Goal: Communication & Community: Connect with others

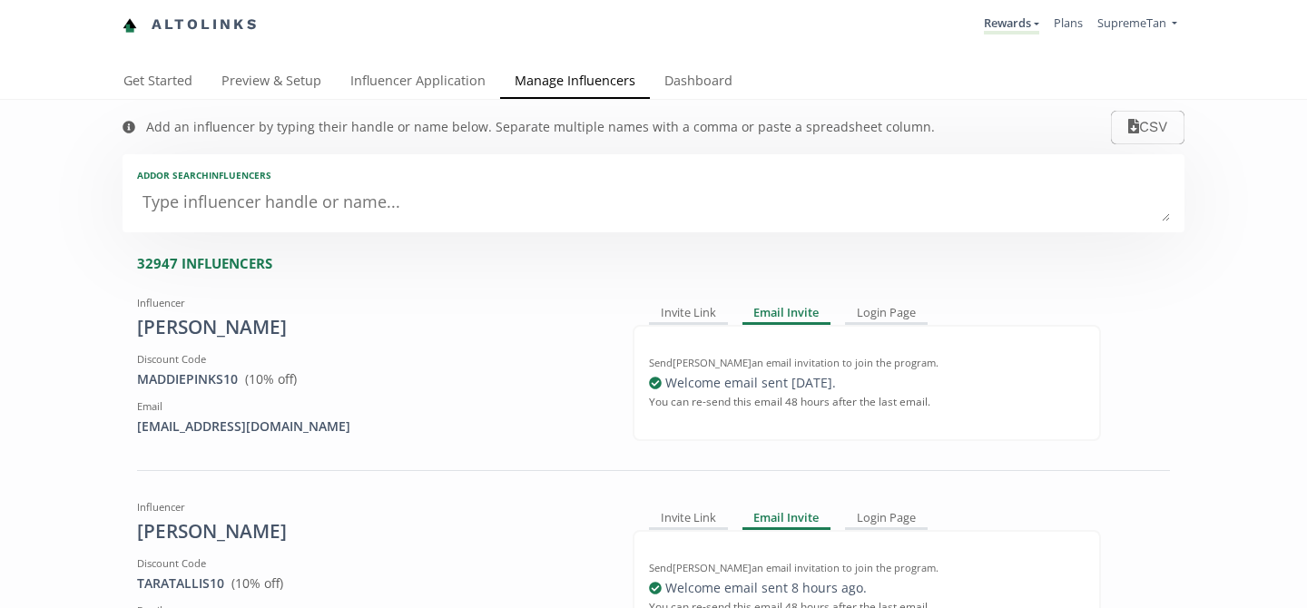
click at [357, 212] on textarea at bounding box center [653, 203] width 1033 height 36
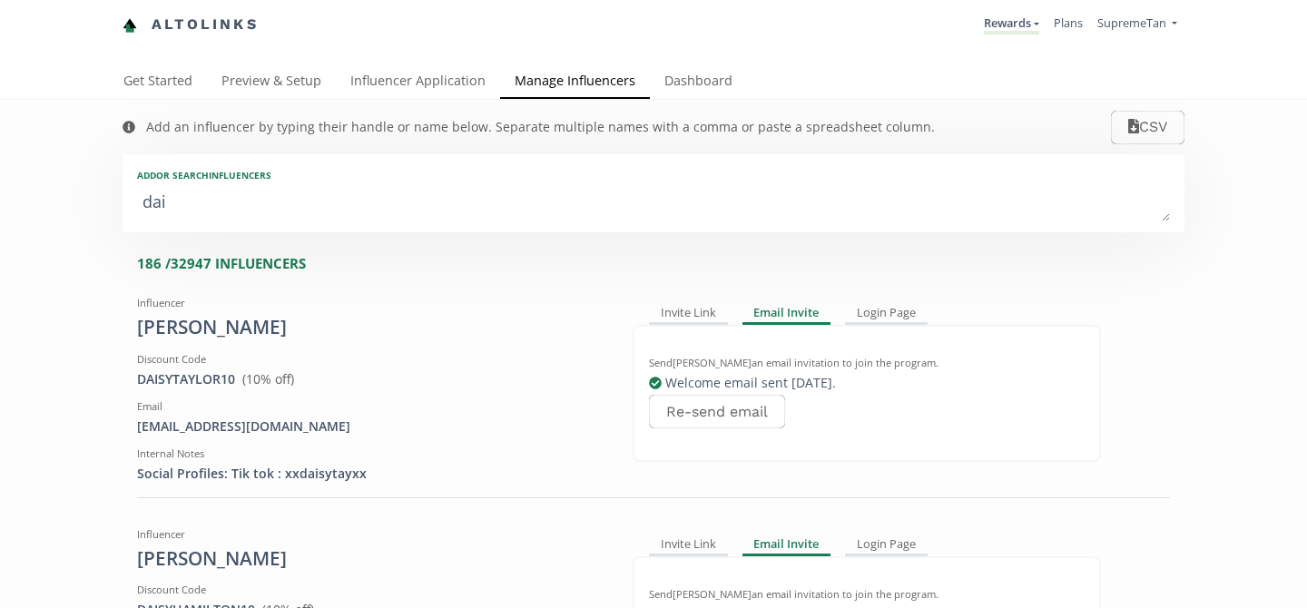
type textarea "dais"
type input "dais"
type input "DAIS"
type textarea "daisy"
type input "daisy"
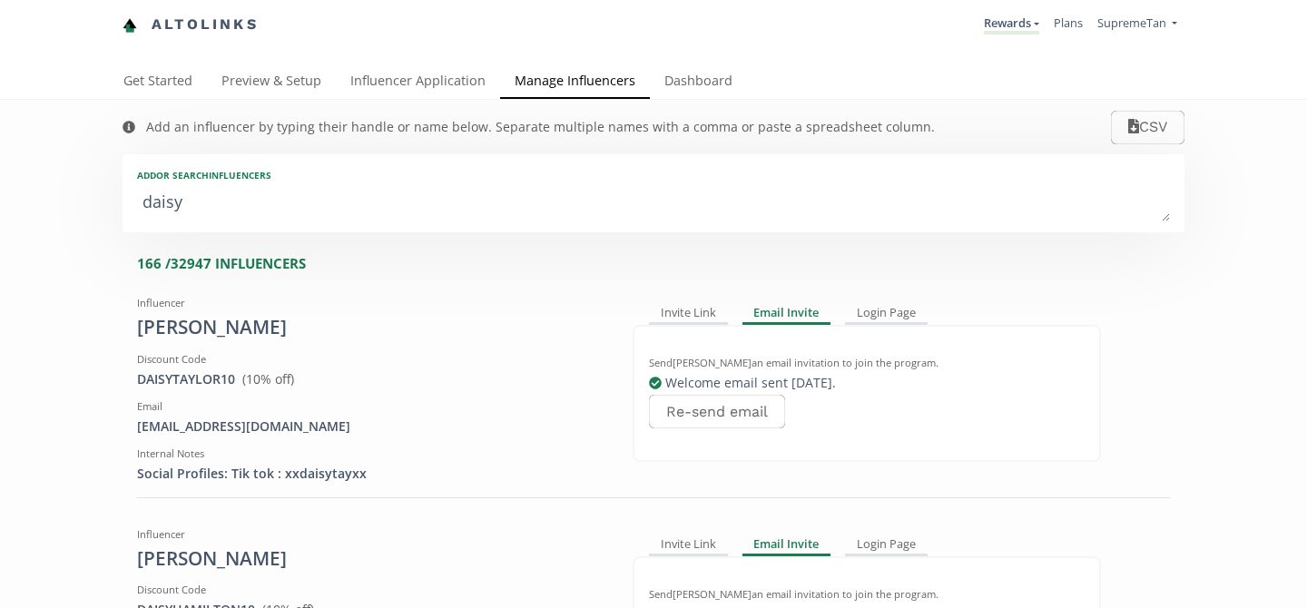
type input "DAISY"
type textarea "daisy l"
type input "daisy l"
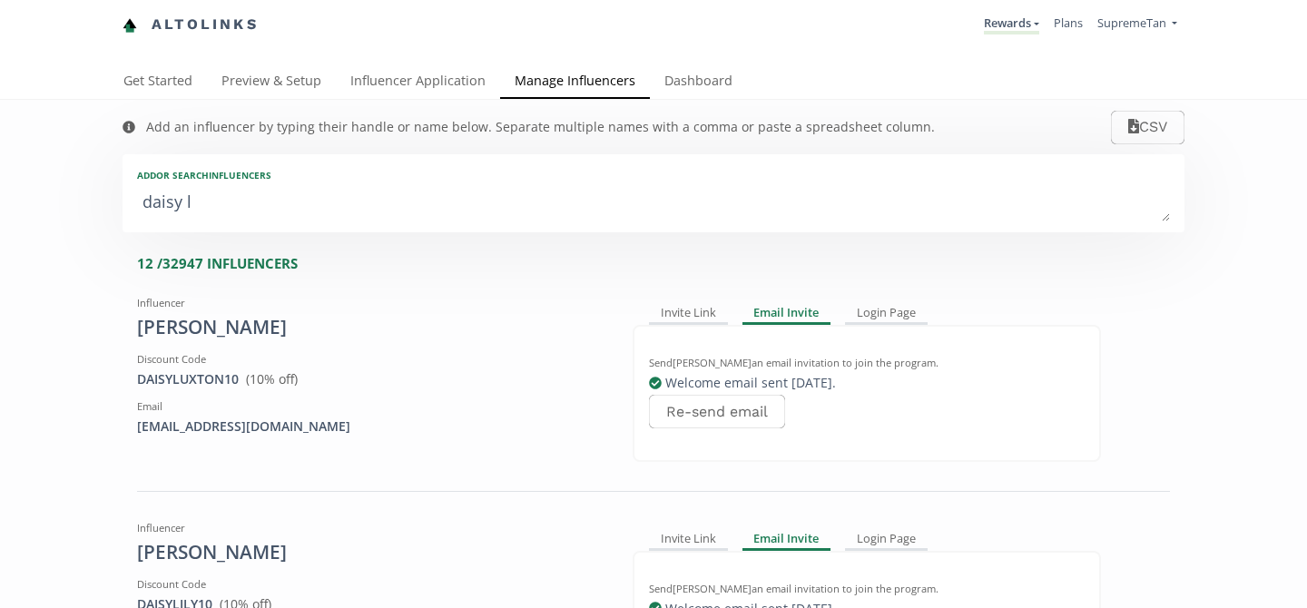
type textarea "daisy ll"
type input "daisy ll"
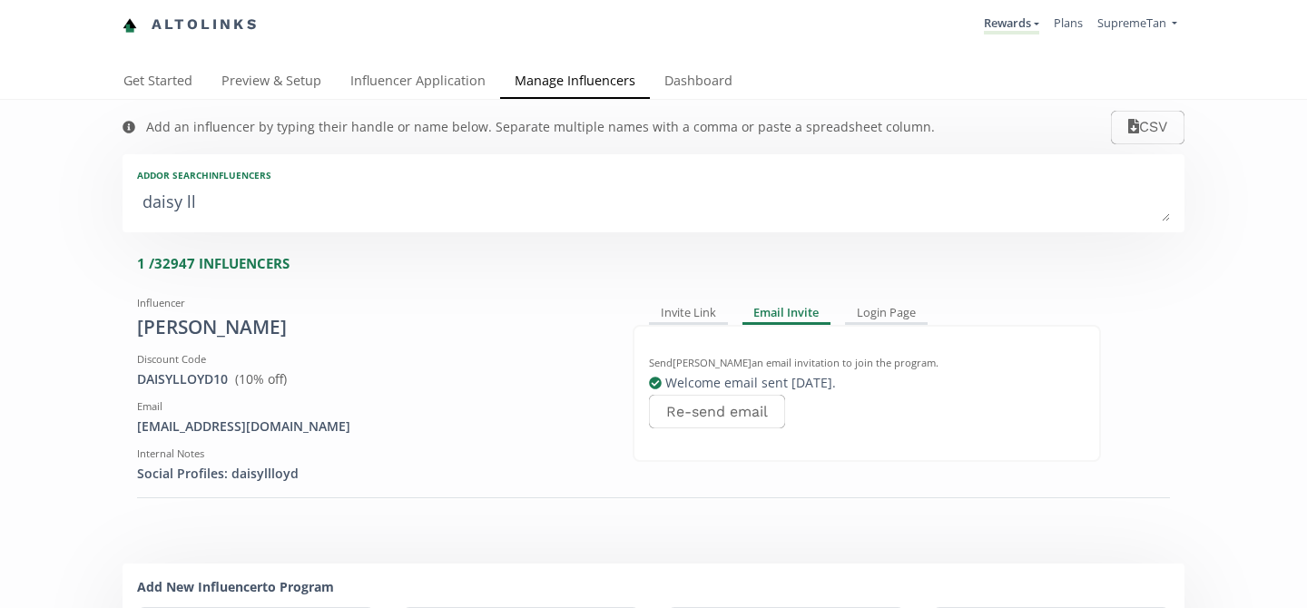
type textarea "daisy l"
type input "daisy l"
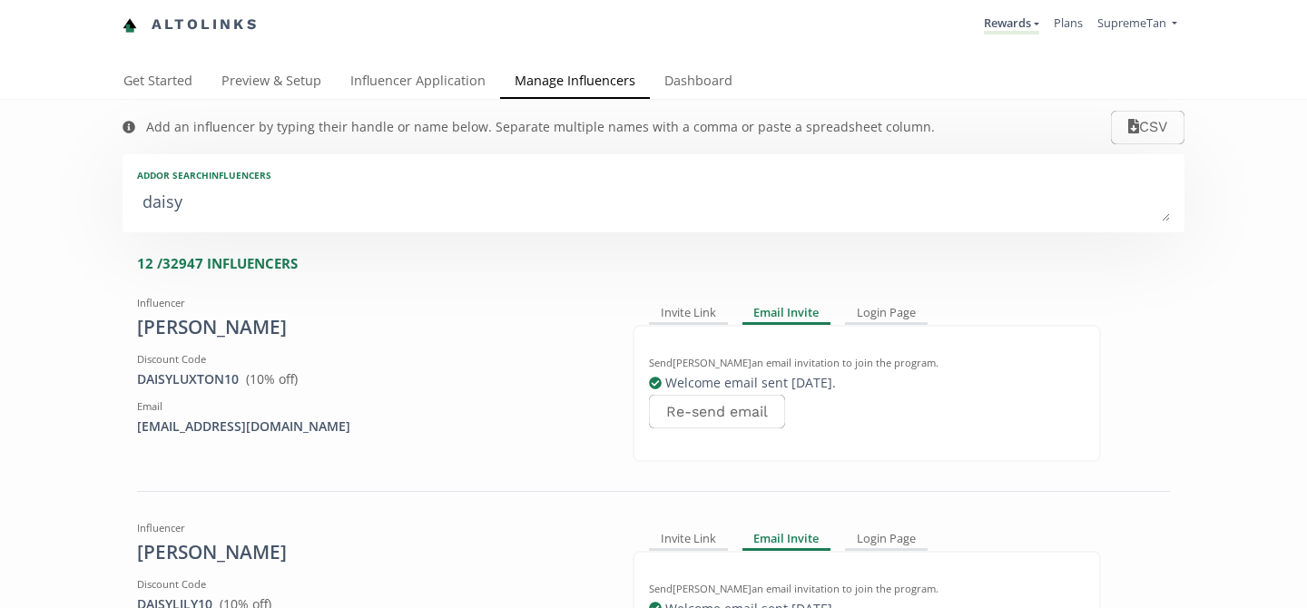
type textarea "daisy"
type input "daisy"
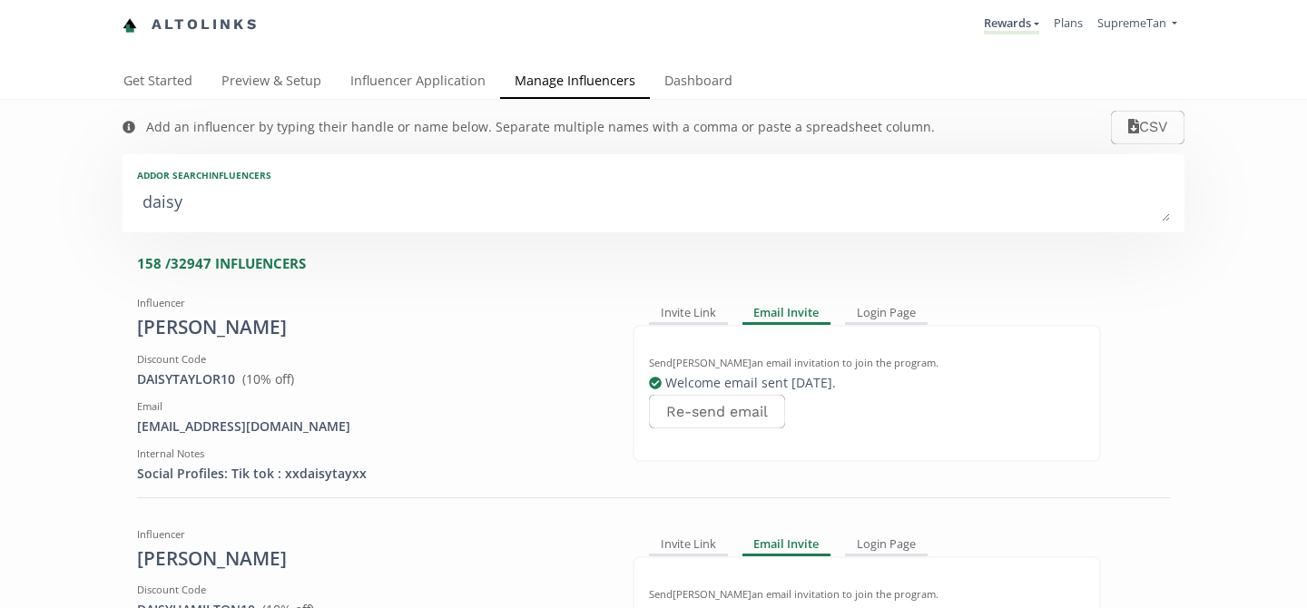
type textarea "daisyl"
type input "daisyl"
type input "DAISYL"
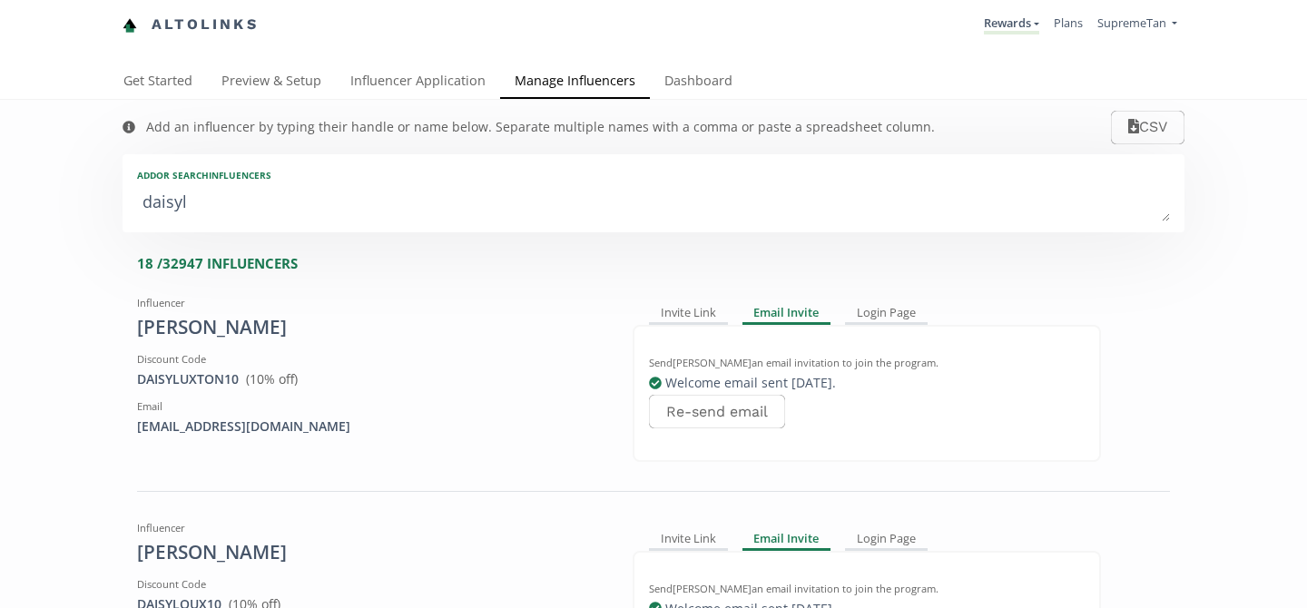
type textarea "daisyll"
type input "daisyll"
type input "DAISYLL"
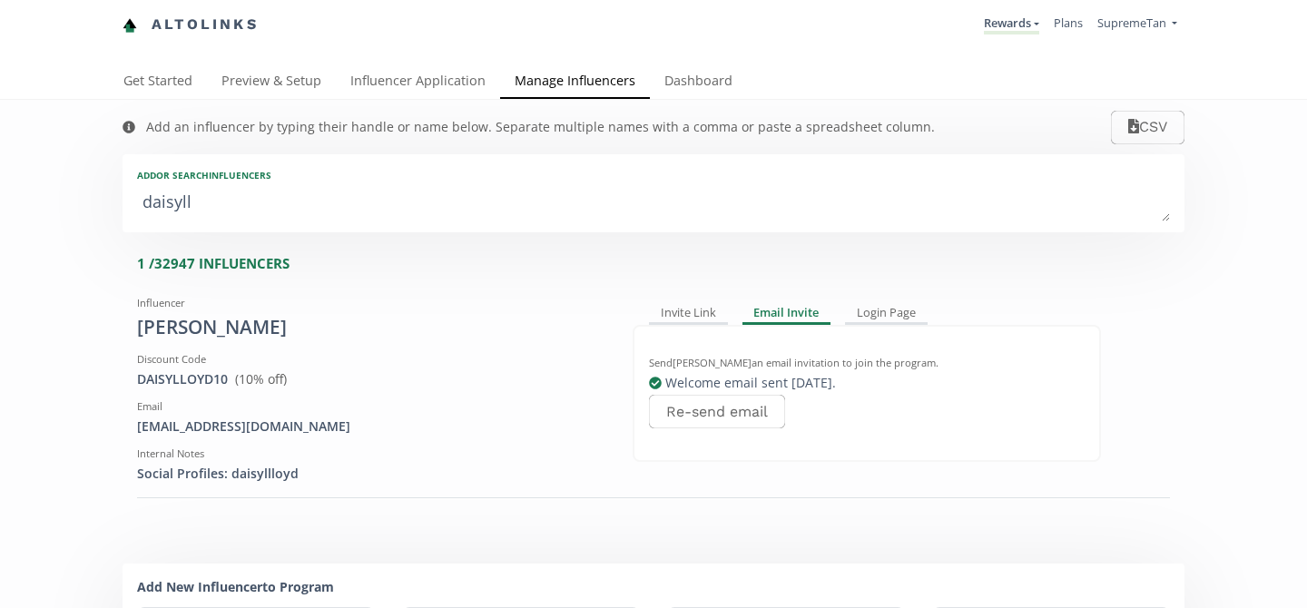
type textarea "daisyl"
type input "daisyl"
type input "DAISYL"
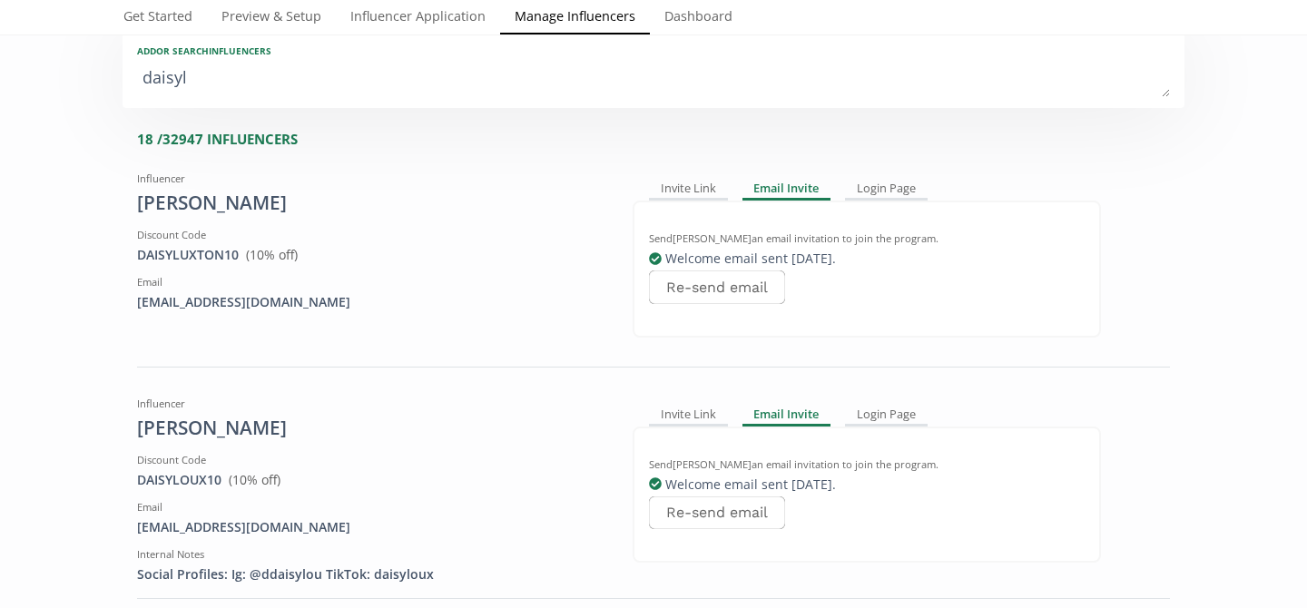
scroll to position [122, 0]
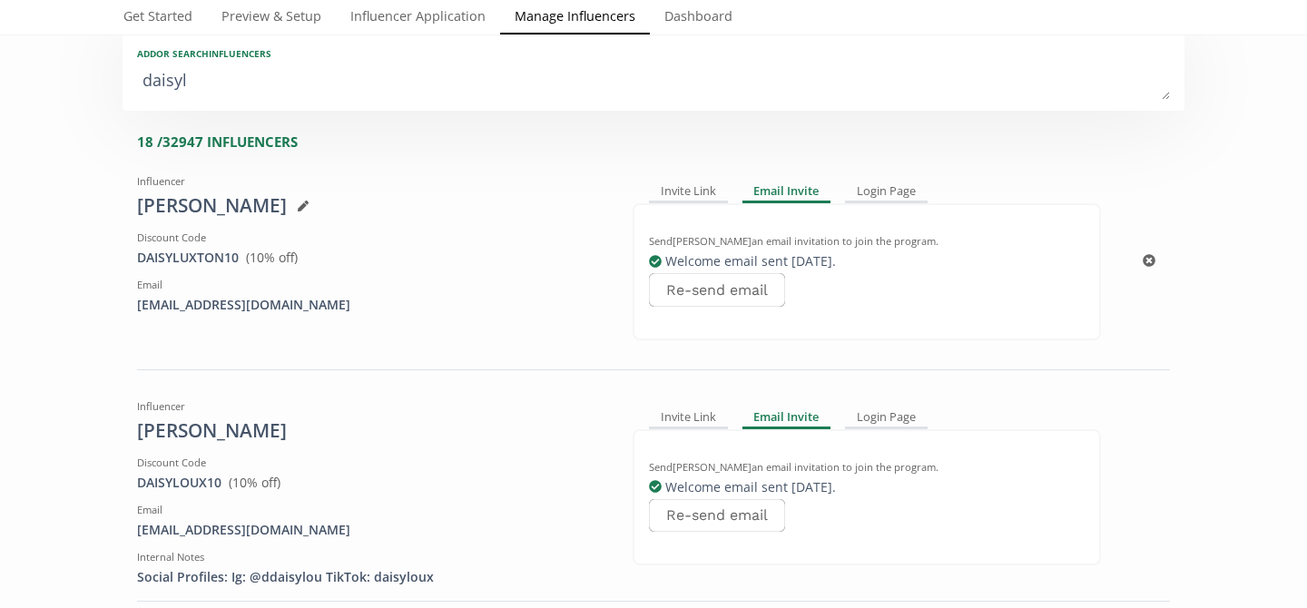
type textarea "daisy"
type input "daisy"
type input "DAISY"
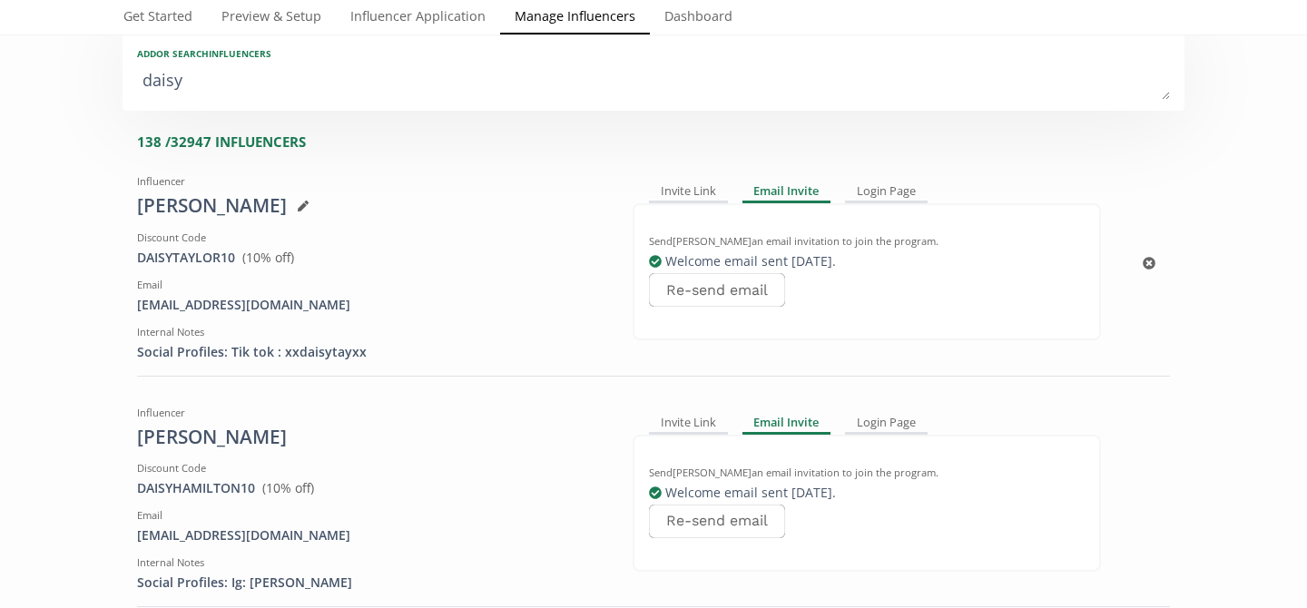
type textarea "daisy f"
type input "daisy f"
type textarea "daisy fi"
type input "daisy fi"
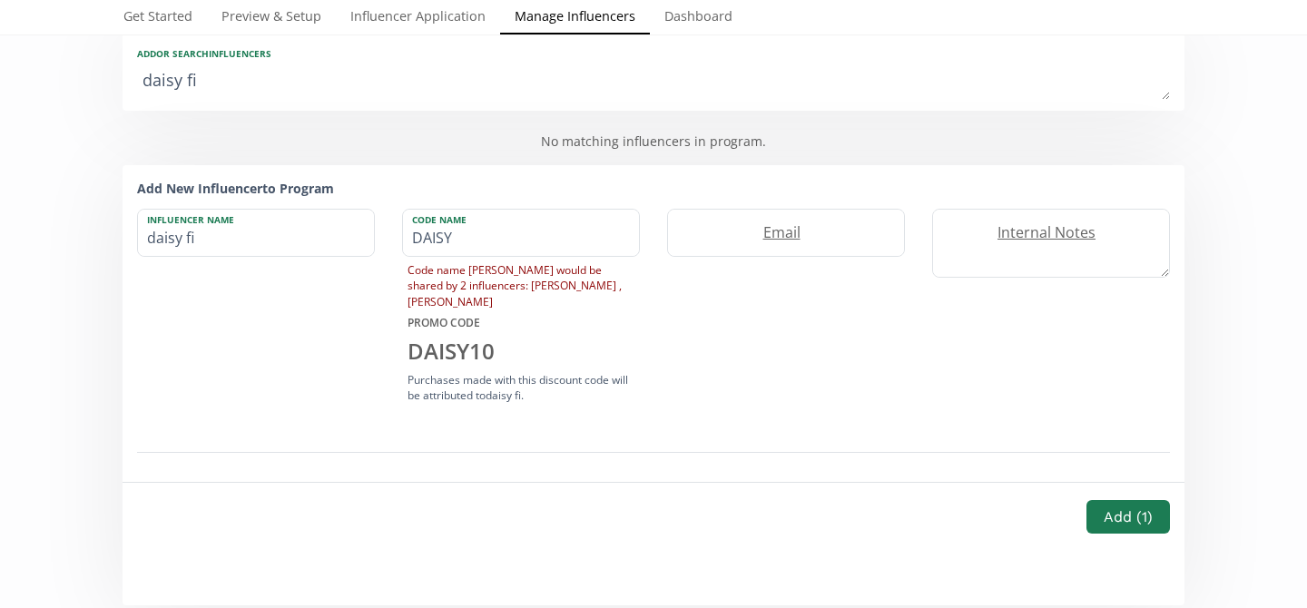
type textarea "daisy f"
type input "daisy f"
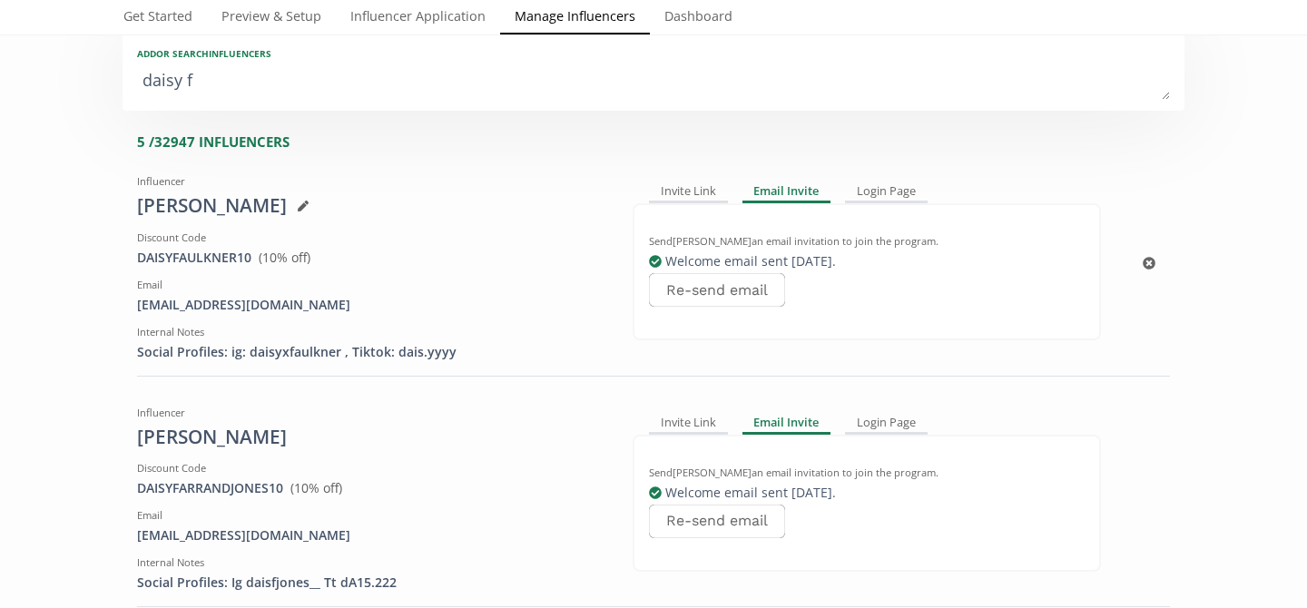
type textarea "daisy"
type input "daisy"
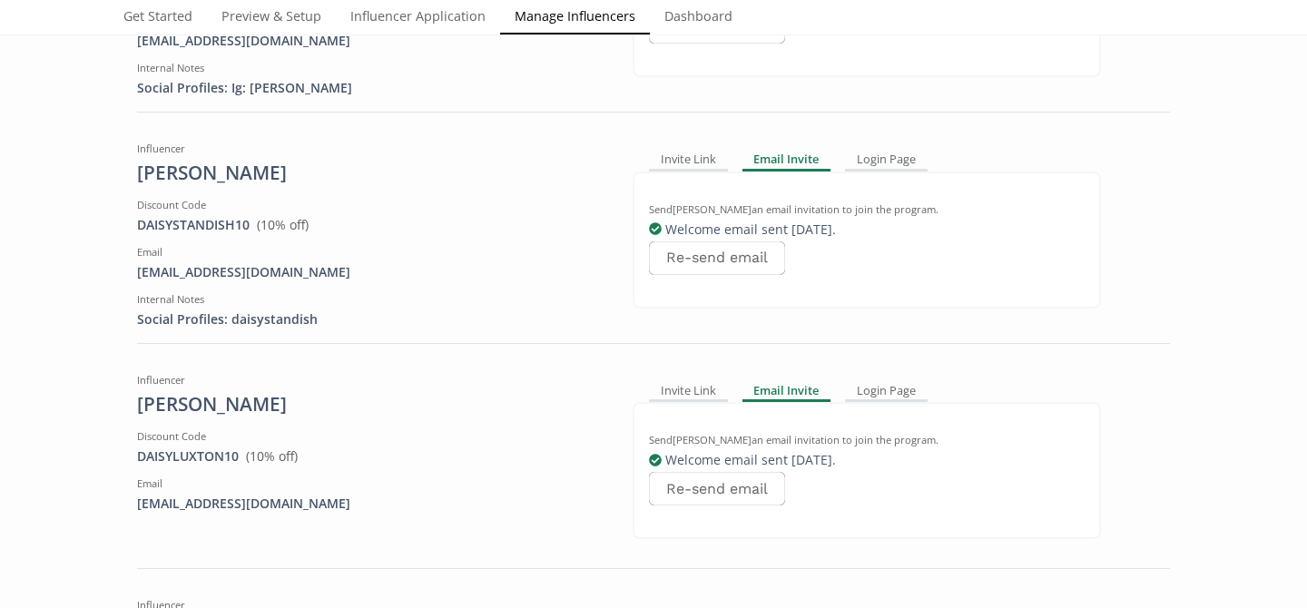
scroll to position [0, 0]
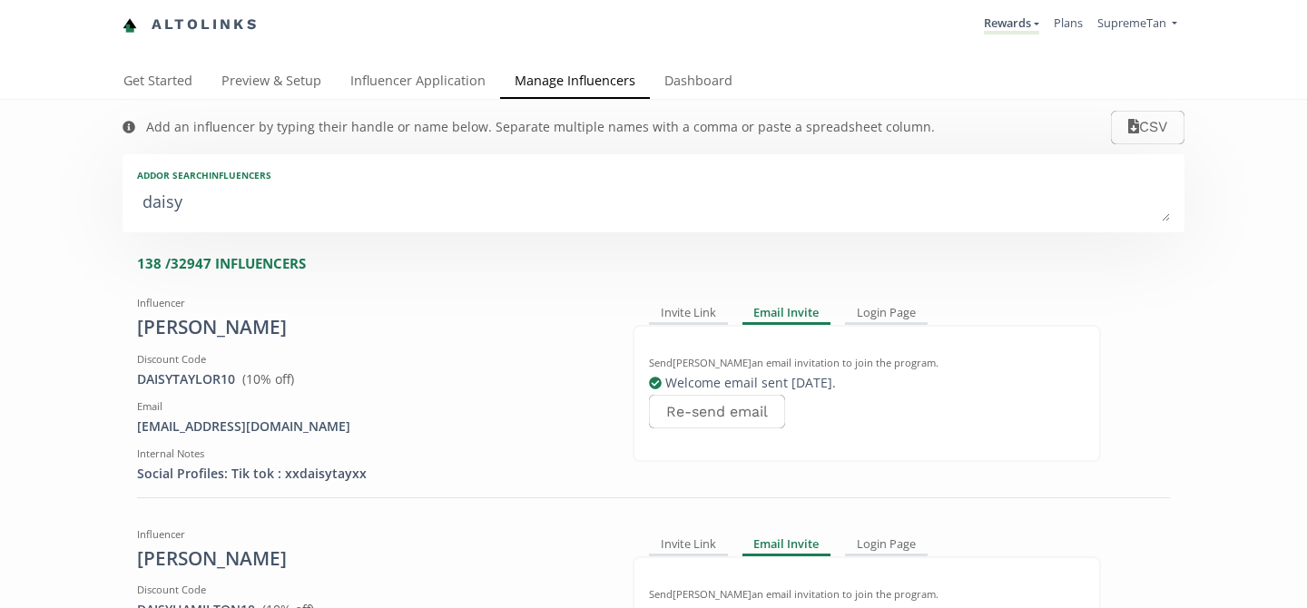
type textarea "daisy l"
type input "daisy l"
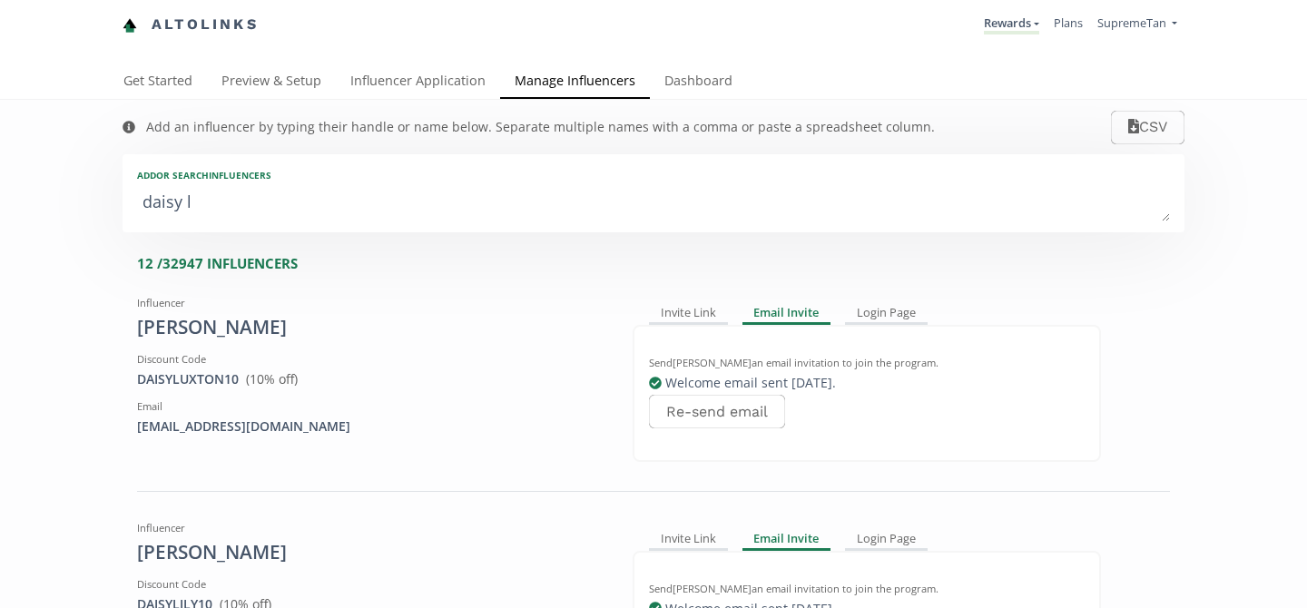
type textarea "daisy le"
type input "daisy le"
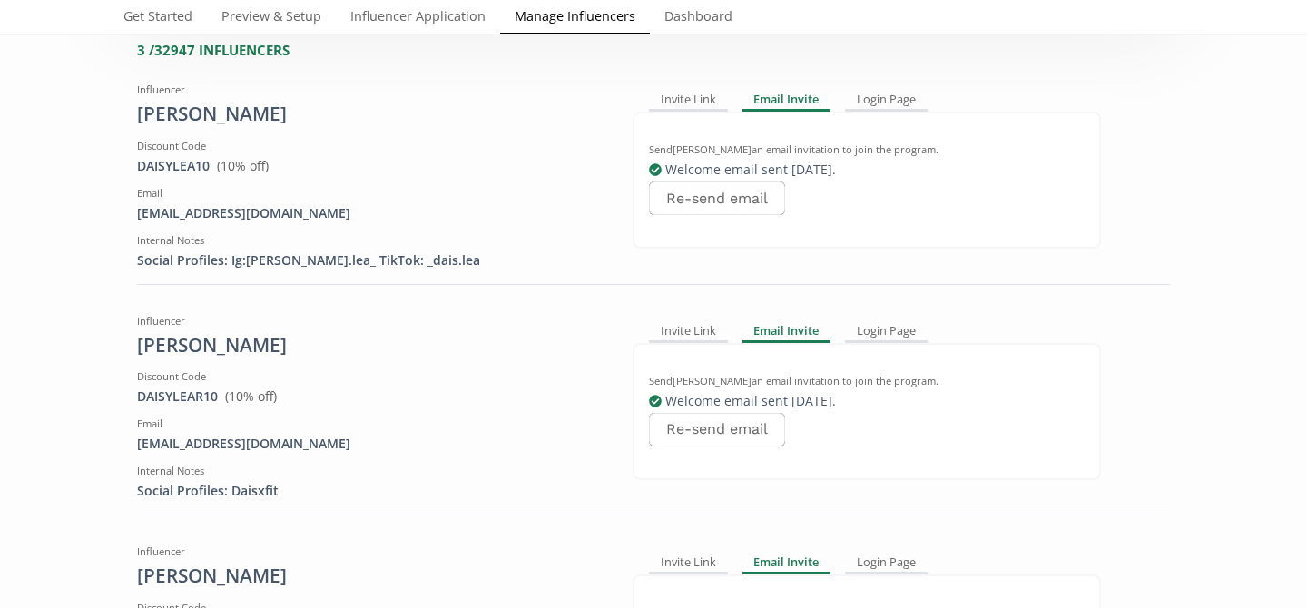
scroll to position [216, 0]
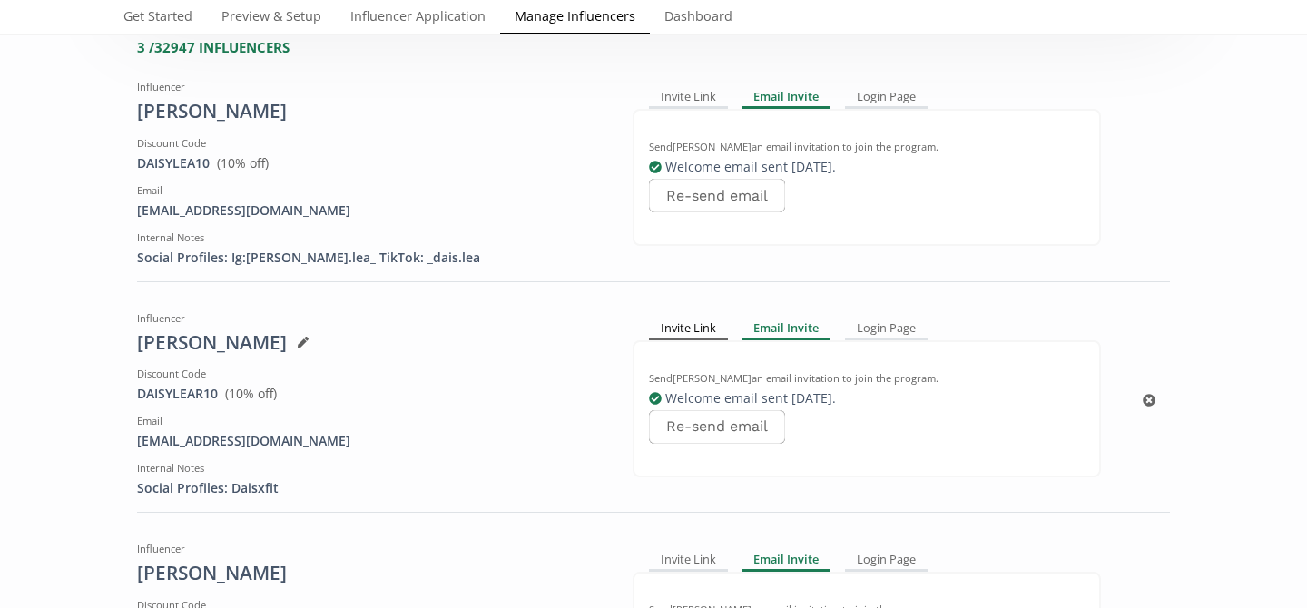
type textarea "daisy le"
click at [671, 327] on div "Invite Link" at bounding box center [688, 330] width 79 height 22
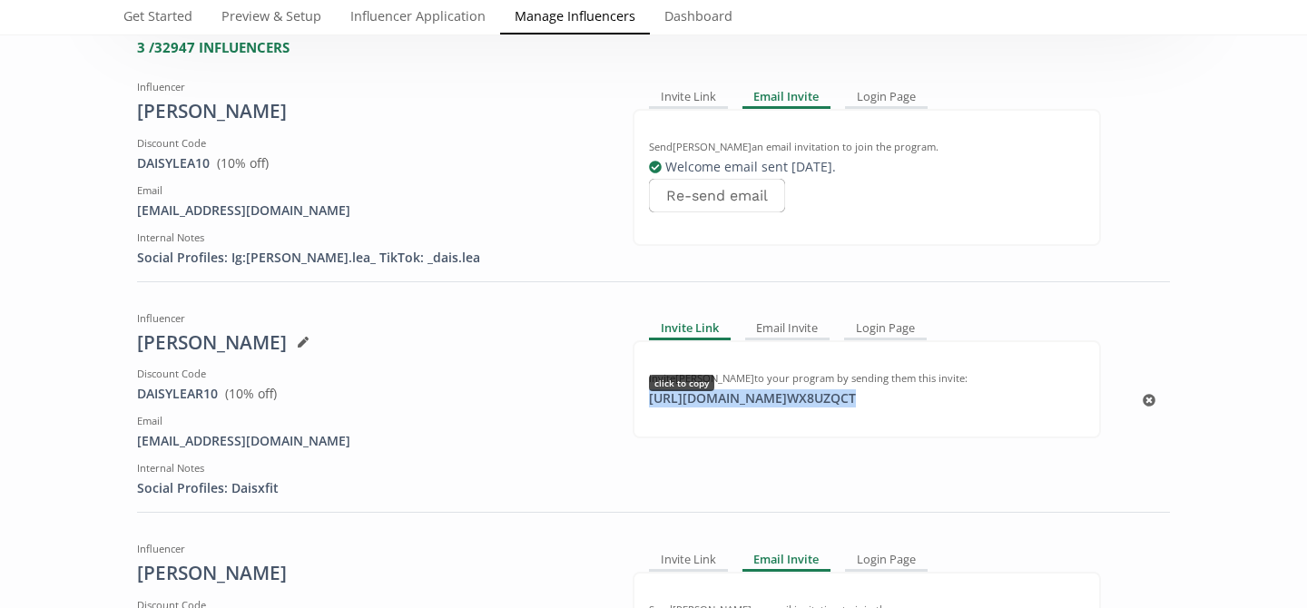
click at [701, 398] on div "[URL][DOMAIN_NAME] WX8UZQCT click to copy" at bounding box center [752, 398] width 229 height 18
copy div "[URL][DOMAIN_NAME] WX8UZQCT"
